Goal: Information Seeking & Learning: Learn about a topic

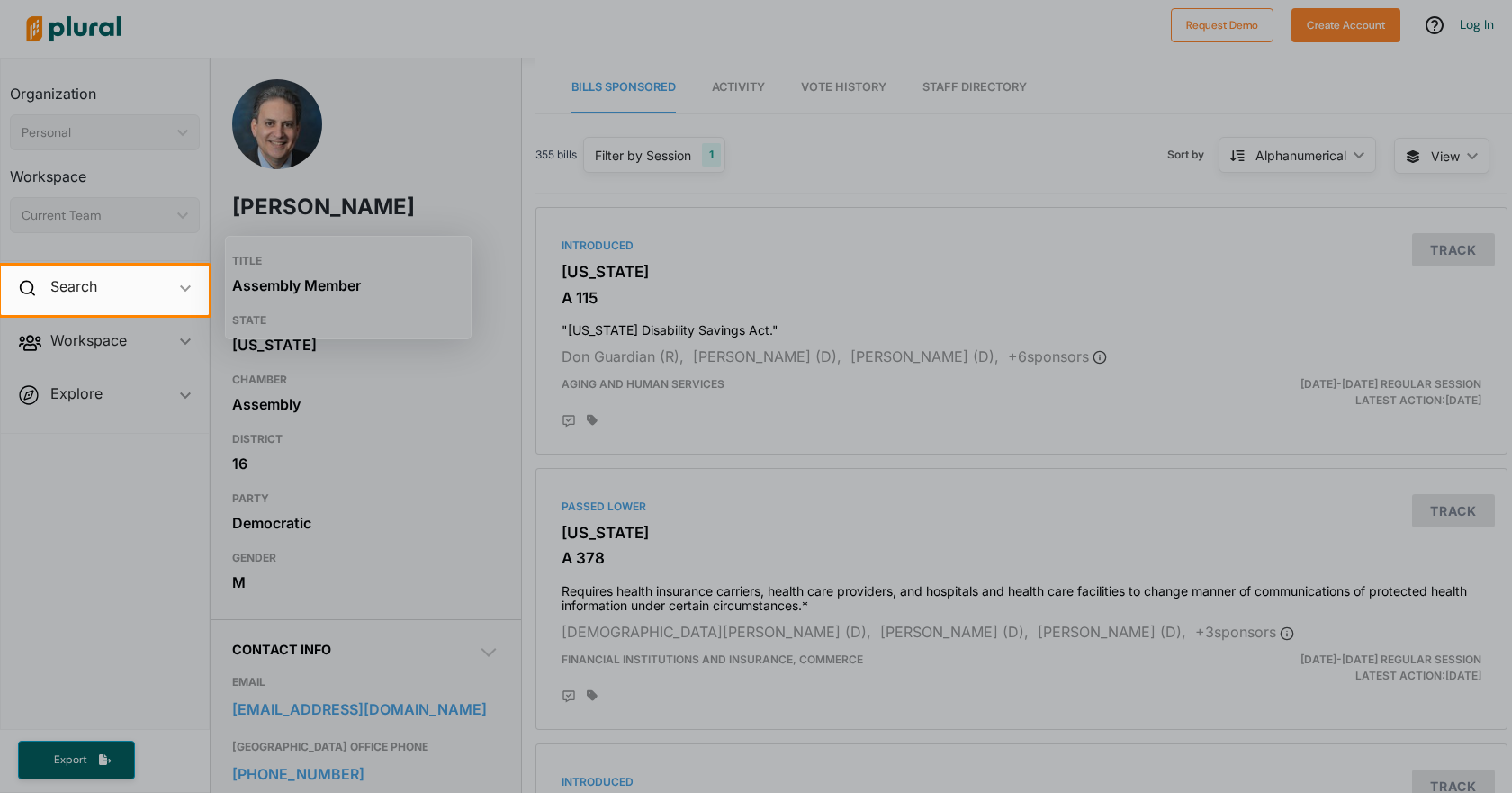
click at [390, 554] on div at bounding box center [756, 554] width 1512 height 478
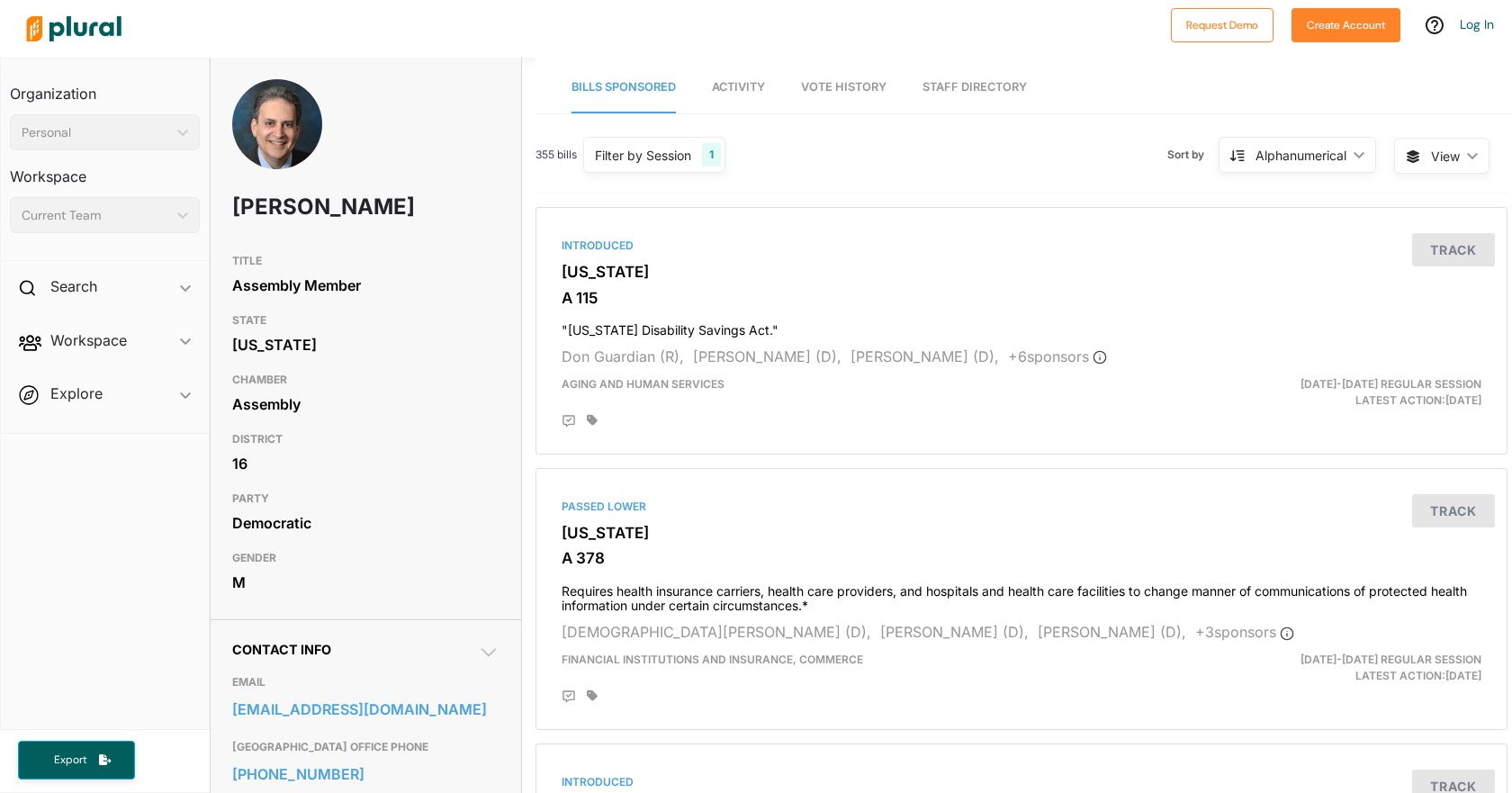
click at [986, 94] on link "Staff Directory" at bounding box center [974, 88] width 104 height 51
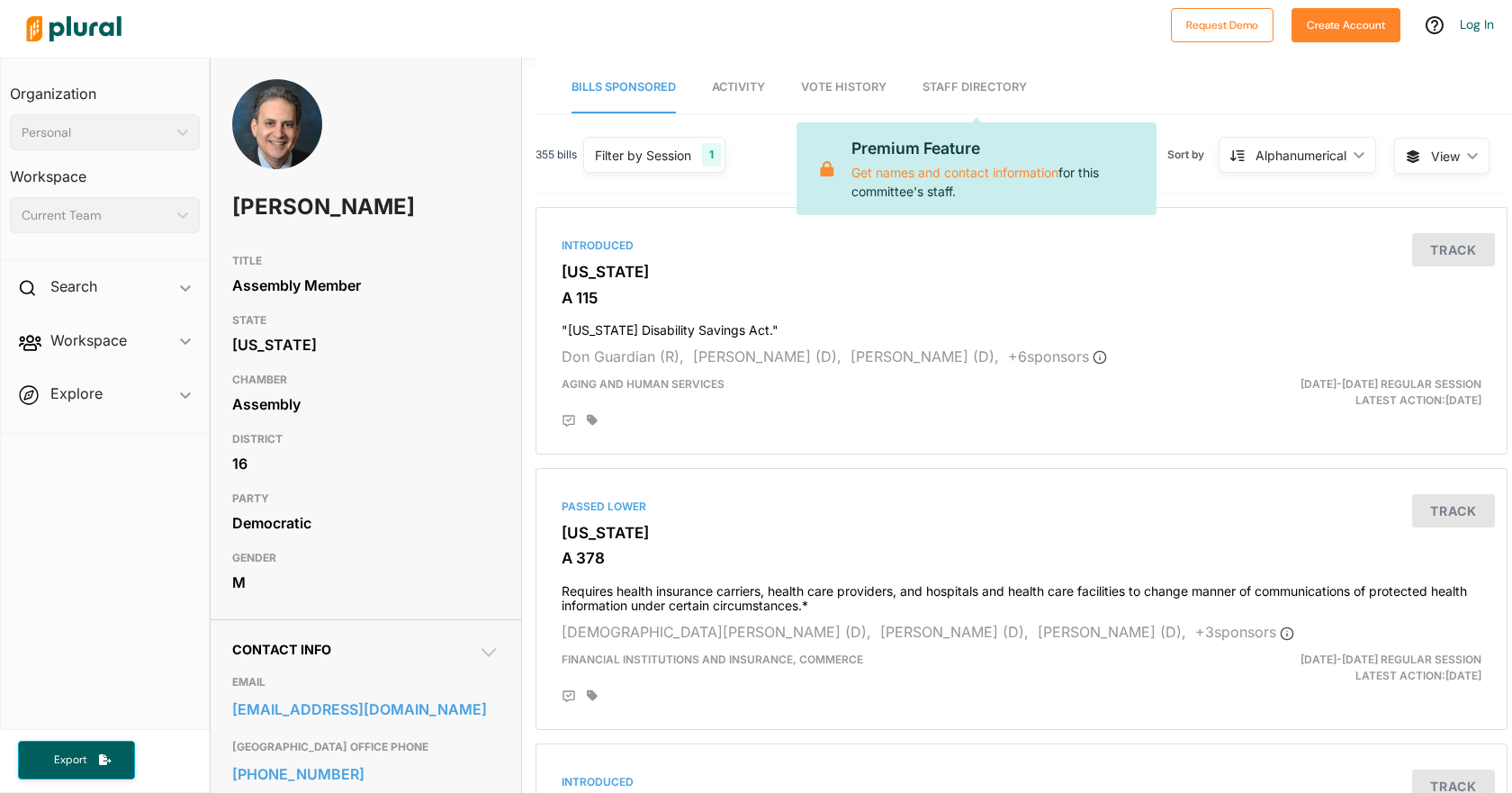
click at [986, 90] on link "Staff Directory" at bounding box center [974, 88] width 104 height 51
